Goal: Contribute content: Add original content to the website for others to see

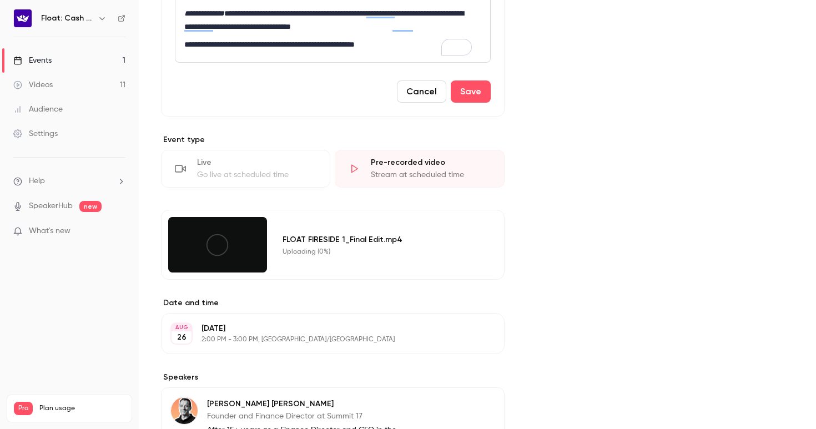
scroll to position [749, 0]
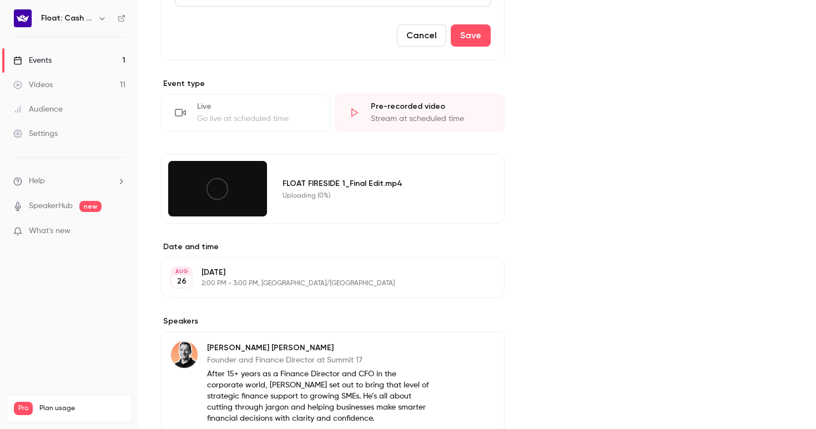
click at [338, 185] on div "FLOAT FIRESIDE 1_Final Edit.mp4" at bounding box center [379, 184] width 195 height 12
click at [219, 188] on icon at bounding box center [217, 188] width 25 height 25
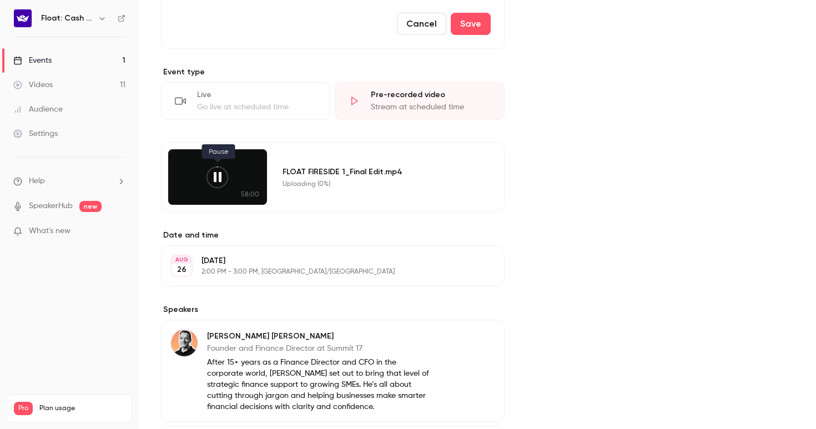
click at [214, 182] on icon at bounding box center [217, 177] width 25 height 25
click at [216, 180] on icon at bounding box center [217, 177] width 25 height 25
click at [67, 230] on span "What's new" at bounding box center [50, 231] width 42 height 12
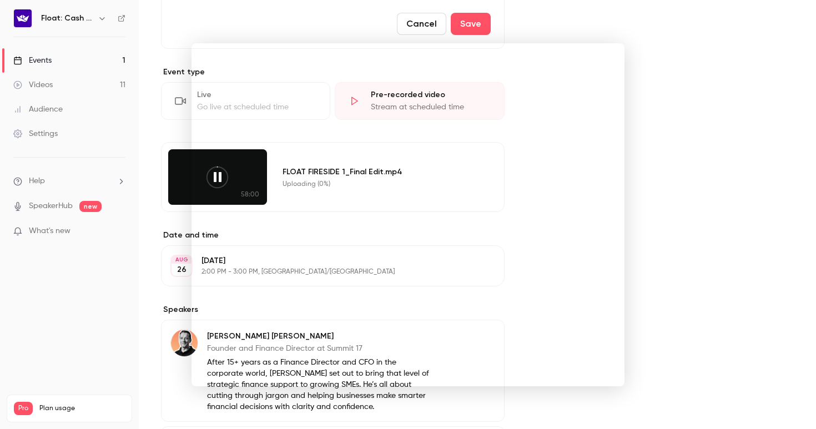
click at [694, 89] on div at bounding box center [408, 214] width 816 height 429
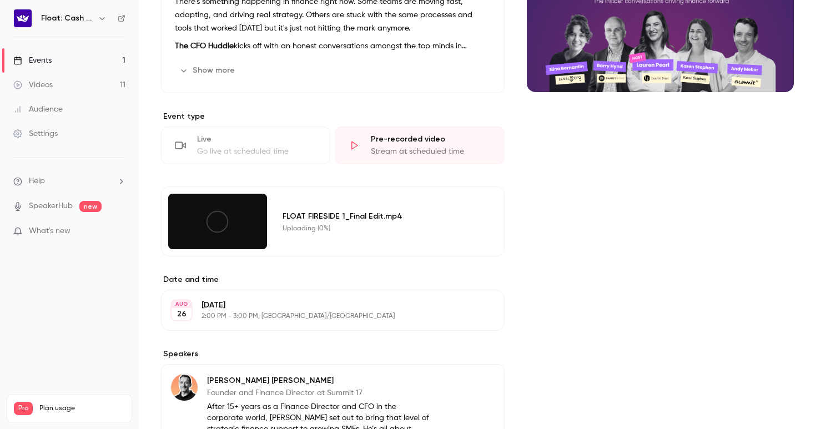
scroll to position [189, 0]
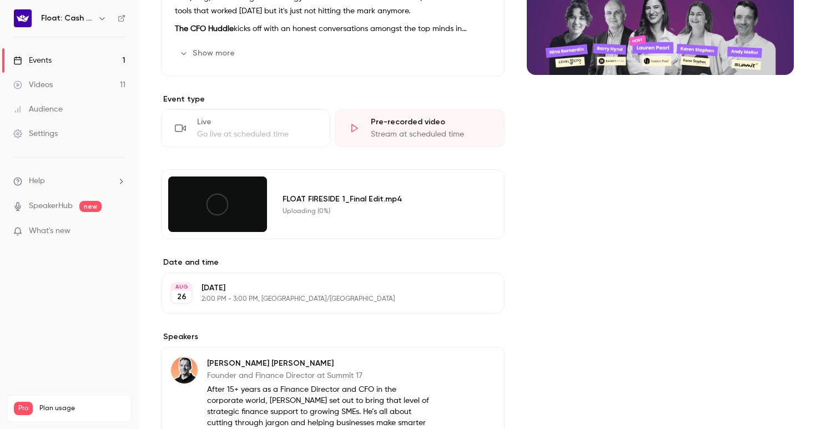
click at [218, 209] on icon at bounding box center [217, 204] width 25 height 25
click at [250, 205] on div at bounding box center [217, 203] width 99 height 55
click at [317, 209] on div "Uploading (0%)" at bounding box center [379, 211] width 195 height 9
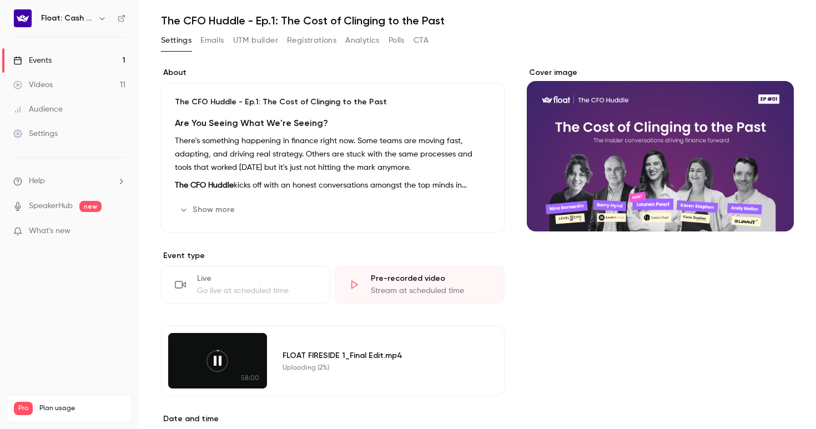
scroll to position [188, 0]
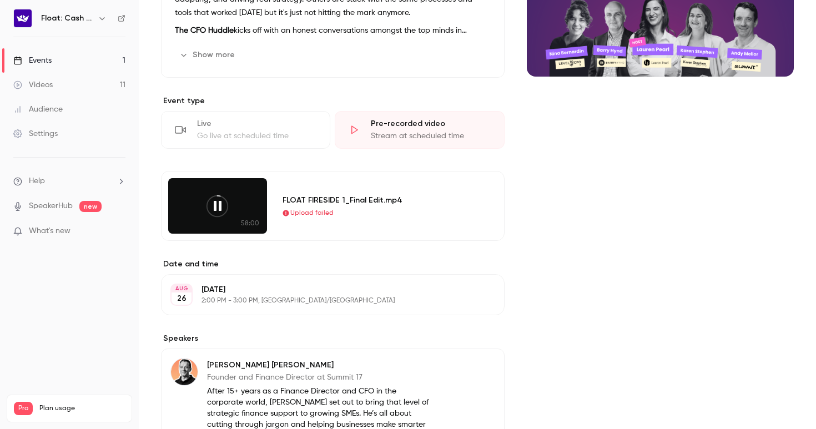
click at [307, 210] on span "Upload failed" at bounding box center [311, 213] width 43 height 10
click at [216, 205] on icon at bounding box center [217, 206] width 25 height 25
click at [224, 208] on icon at bounding box center [217, 206] width 25 height 25
click at [303, 209] on span "Upload failed" at bounding box center [311, 213] width 43 height 10
click at [224, 201] on icon at bounding box center [217, 206] width 25 height 25
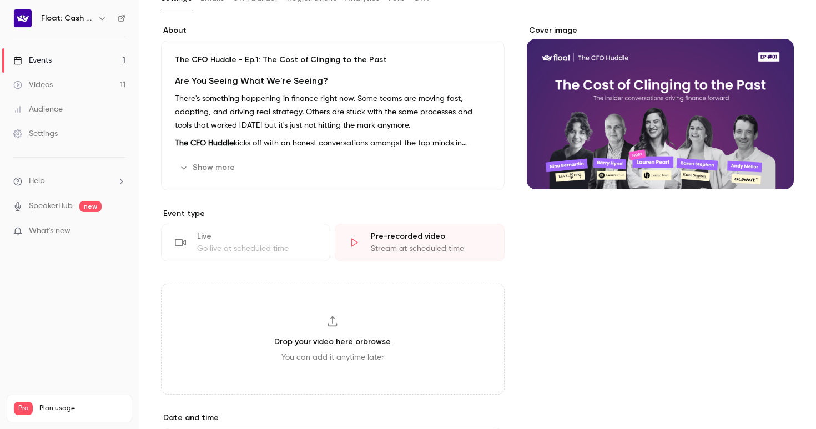
scroll to position [339, 0]
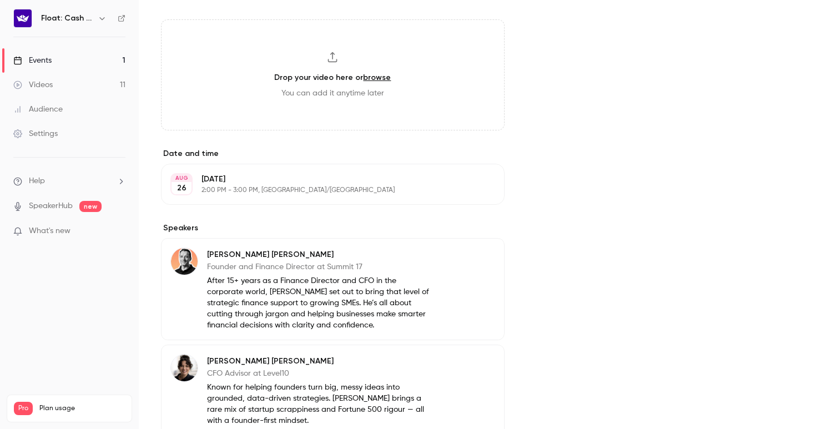
click at [376, 74] on link "browse" at bounding box center [377, 77] width 28 height 9
type input "**********"
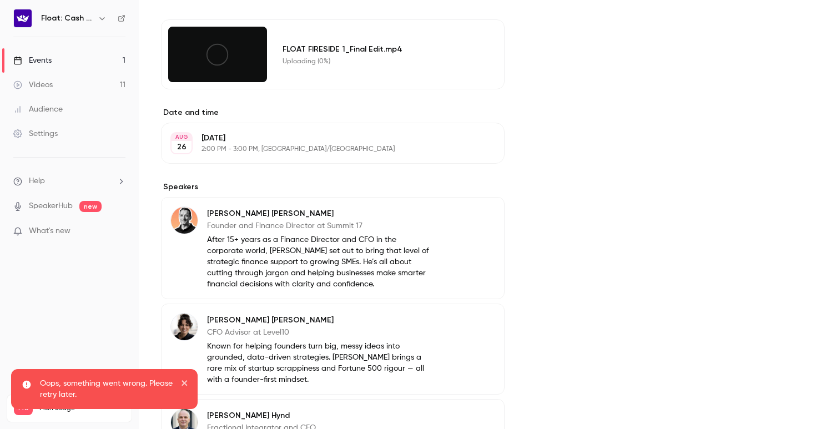
click at [244, 55] on div at bounding box center [217, 54] width 99 height 55
click at [213, 58] on icon at bounding box center [217, 54] width 25 height 25
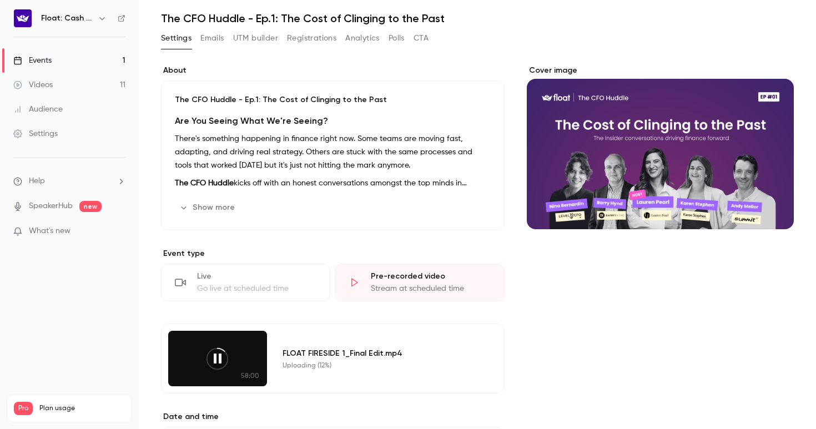
scroll to position [175, 0]
